Goal: Information Seeking & Learning: Learn about a topic

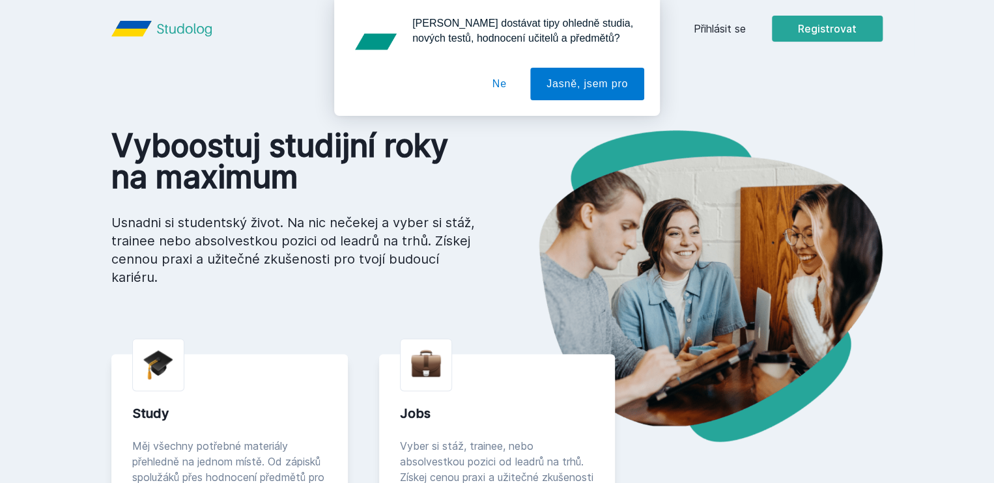
click at [799, 27] on div "[PERSON_NAME] dostávat tipy ohledně studia, nových testů, hodnocení učitelů a p…" at bounding box center [497, 58] width 994 height 116
click at [502, 93] on button "Ne" at bounding box center [499, 84] width 47 height 33
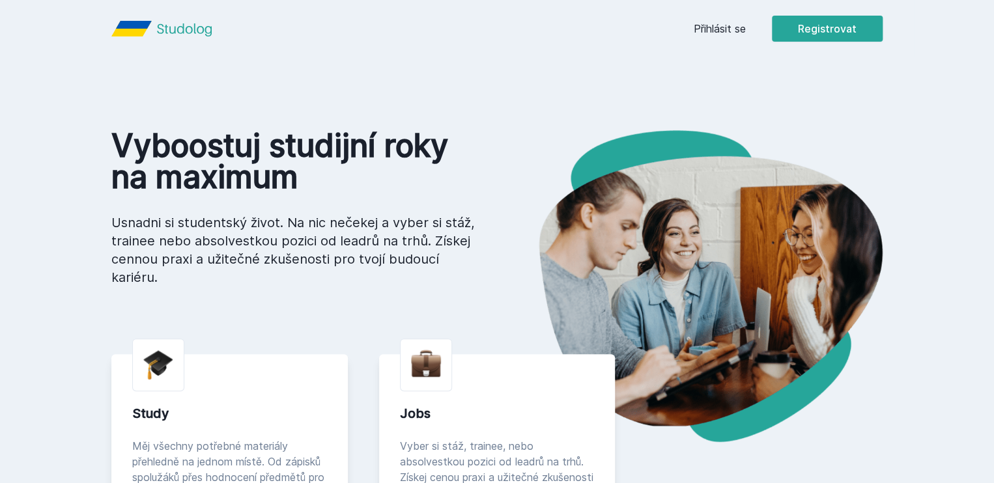
click at [746, 29] on link "Přihlásit se" at bounding box center [720, 29] width 52 height 16
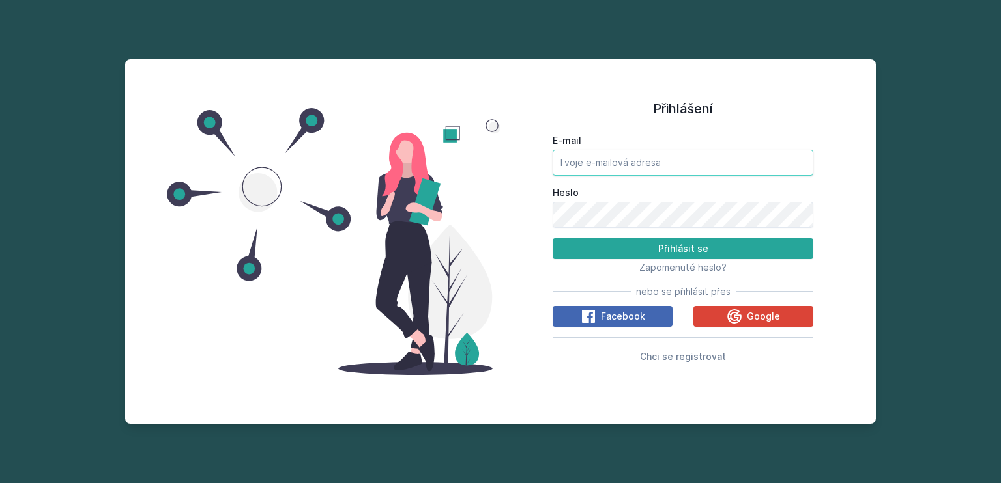
click at [586, 167] on input "E-mail" at bounding box center [682, 163] width 261 height 26
type input "[EMAIL_ADDRESS][DOMAIN_NAME]"
click at [552, 238] on button "Přihlásit se" at bounding box center [682, 248] width 261 height 21
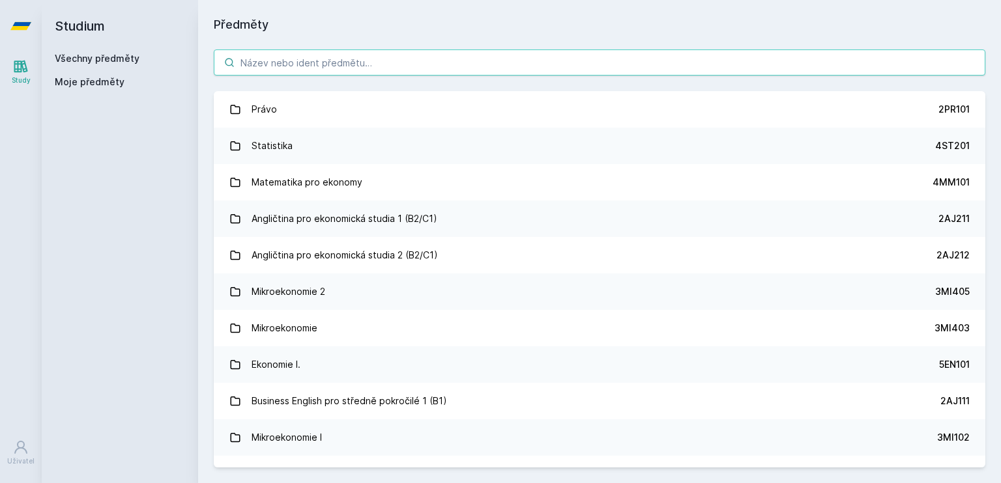
click at [388, 70] on input "search" at bounding box center [599, 63] width 771 height 26
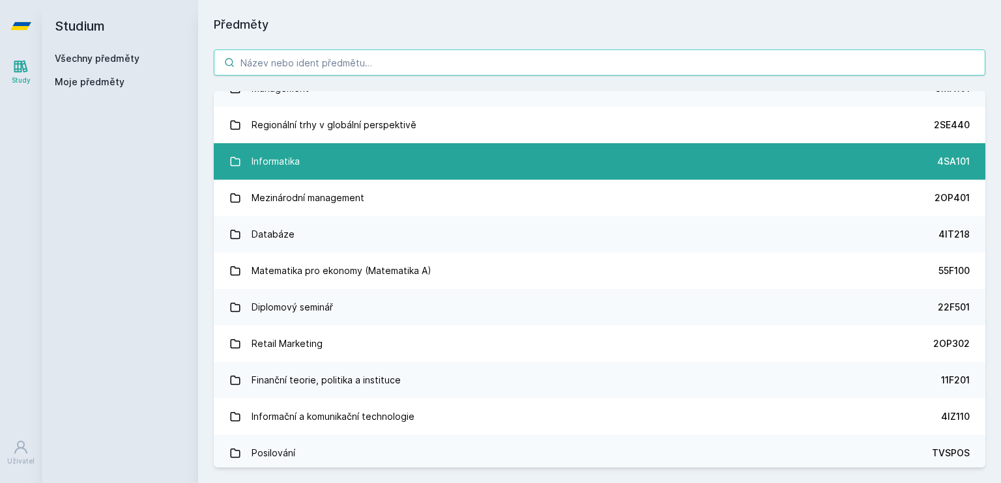
scroll to position [526, 0]
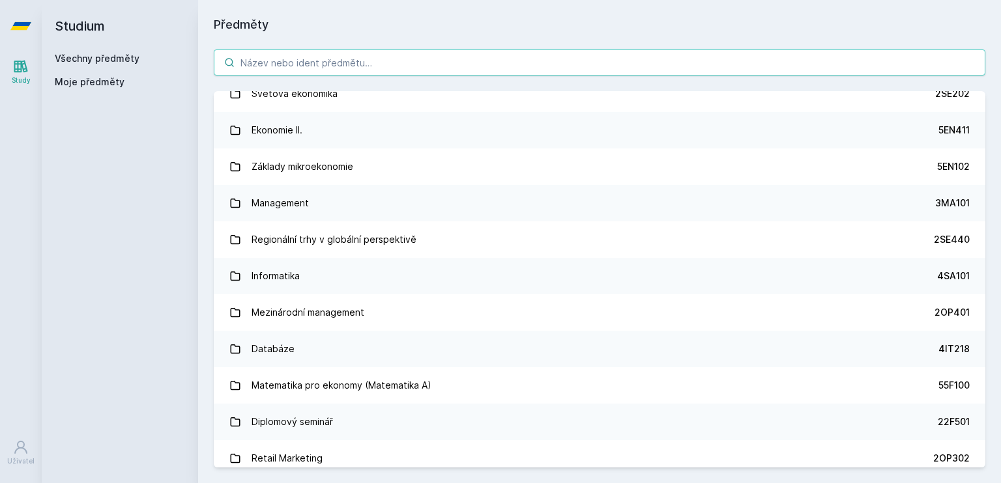
click at [365, 67] on input "search" at bounding box center [599, 63] width 771 height 26
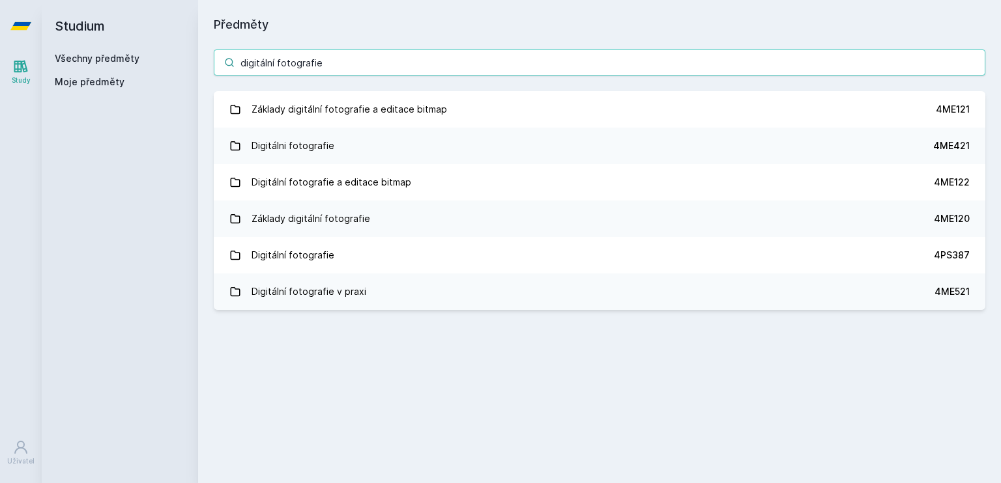
scroll to position [0, 0]
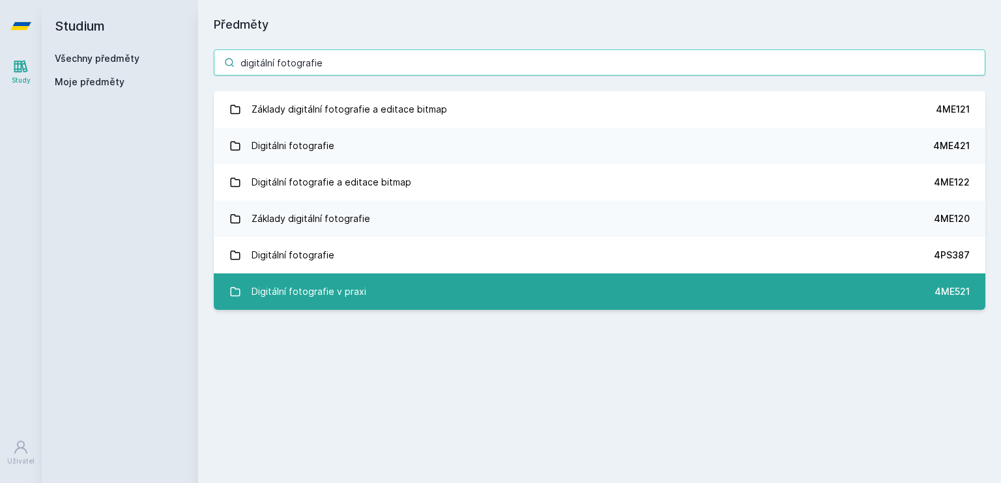
type input "digitální fotografie"
click at [366, 293] on link "Digitální fotografie v praxi 4ME521" at bounding box center [599, 292] width 771 height 36
